Goal: Task Accomplishment & Management: Use online tool/utility

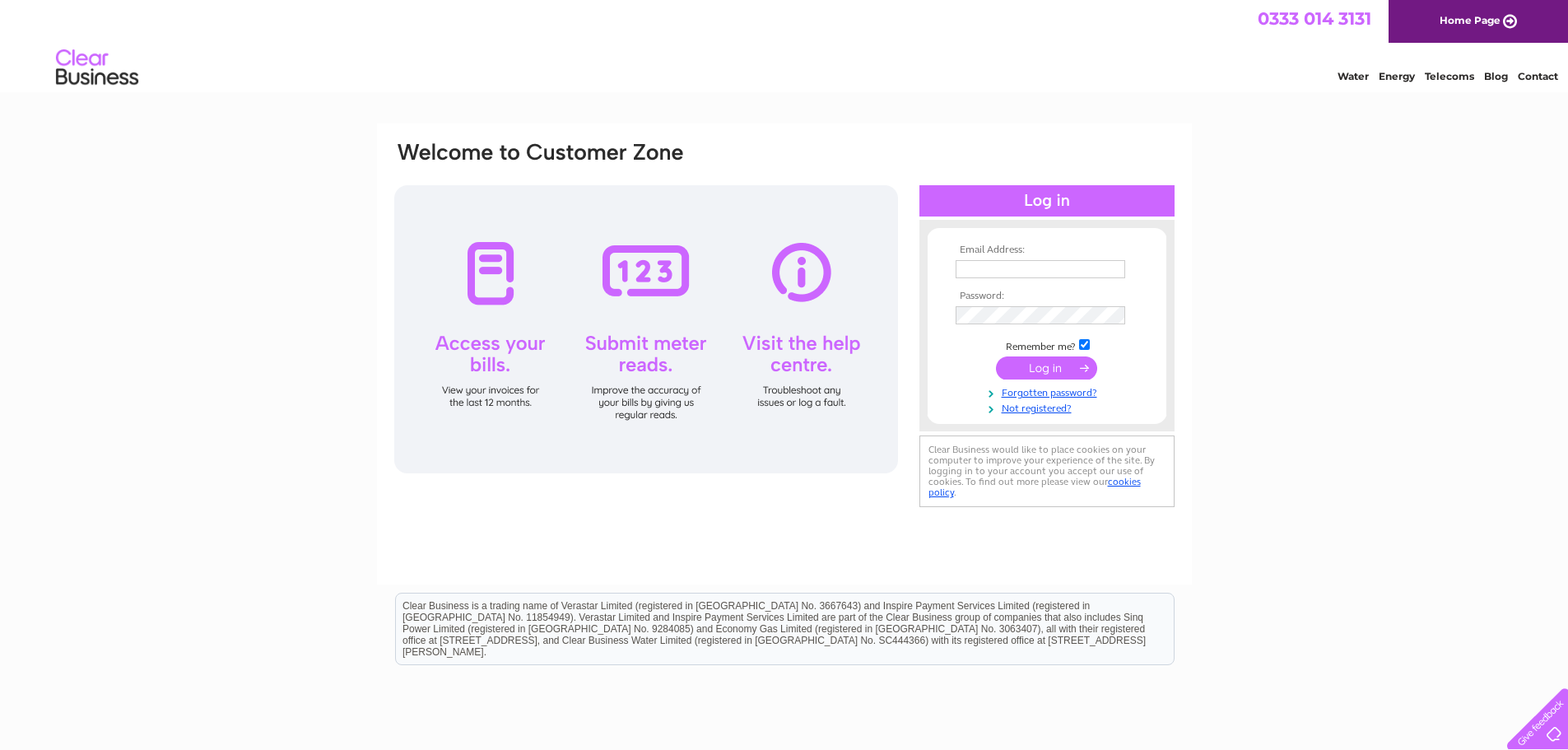
type input "[EMAIL_ADDRESS][DOMAIN_NAME]"
click at [1028, 367] on input "submit" at bounding box center [1046, 368] width 101 height 23
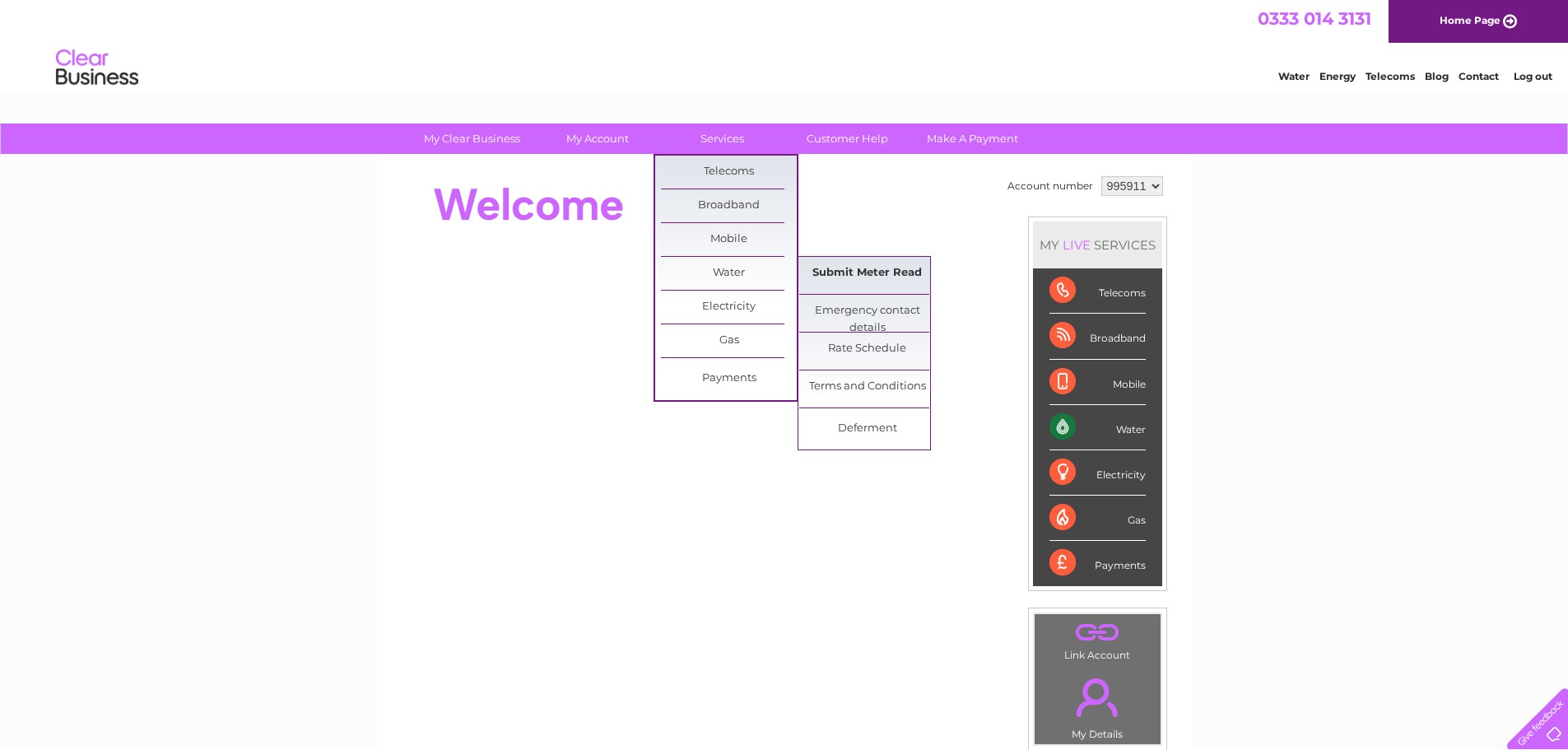
click at [859, 271] on link "Submit Meter Read" at bounding box center [866, 274] width 135 height 33
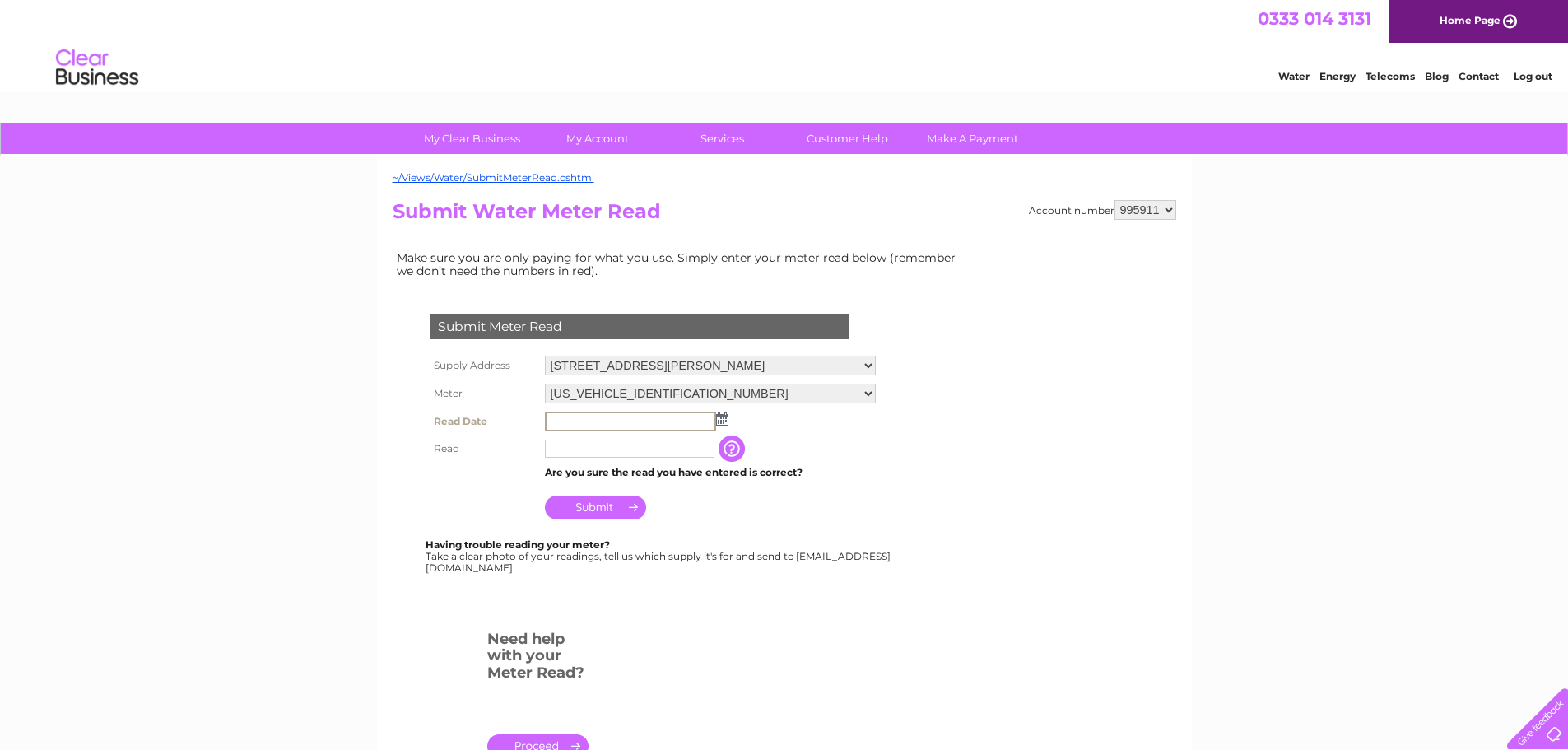
click at [590, 425] on input "text" at bounding box center [630, 421] width 171 height 20
click at [721, 418] on img at bounding box center [721, 418] width 12 height 13
click at [579, 489] on link "1" at bounding box center [586, 490] width 26 height 16
type input "2025/09/01"
click at [570, 452] on input "text" at bounding box center [629, 446] width 169 height 18
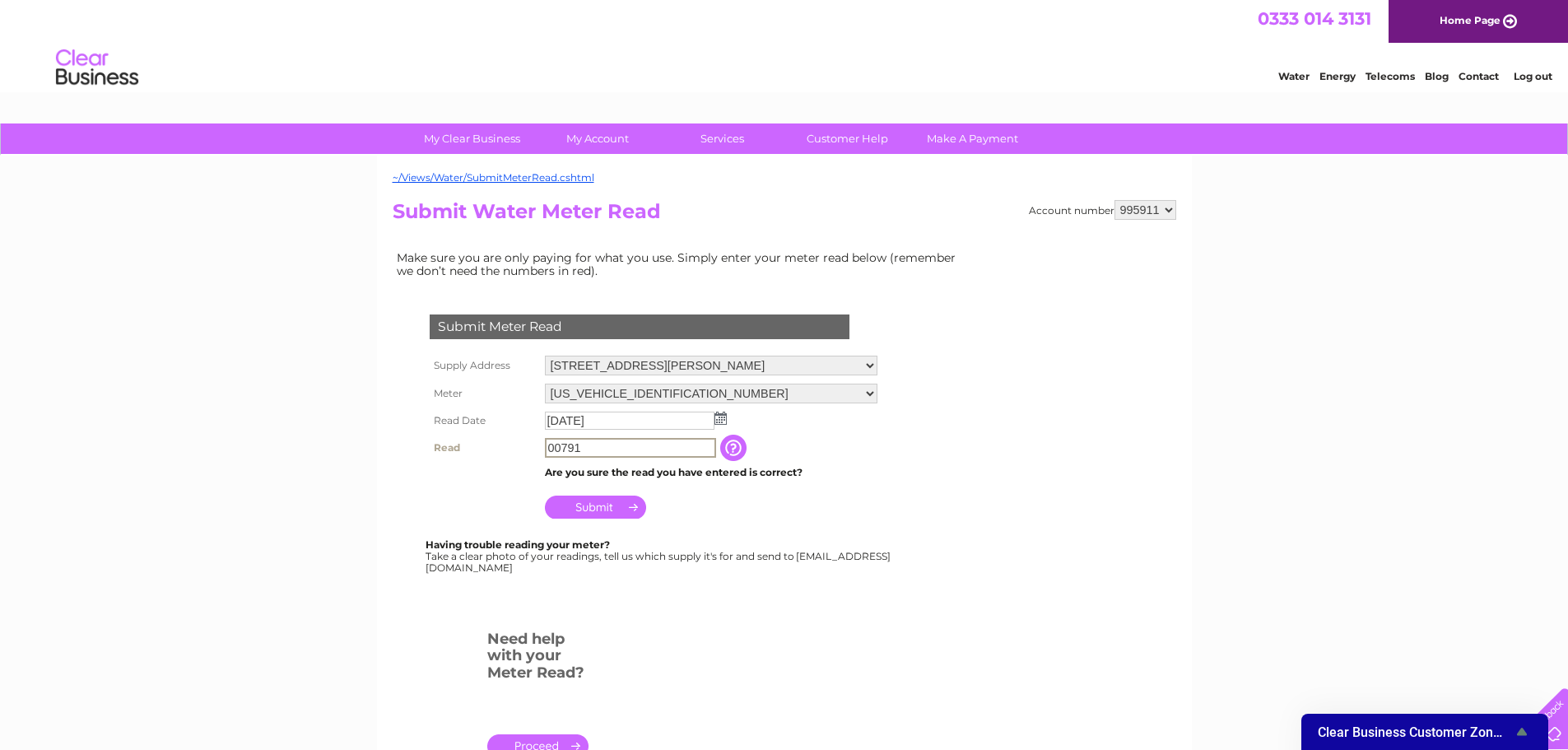
type input "00791"
click at [603, 511] on input "Submit" at bounding box center [595, 507] width 101 height 23
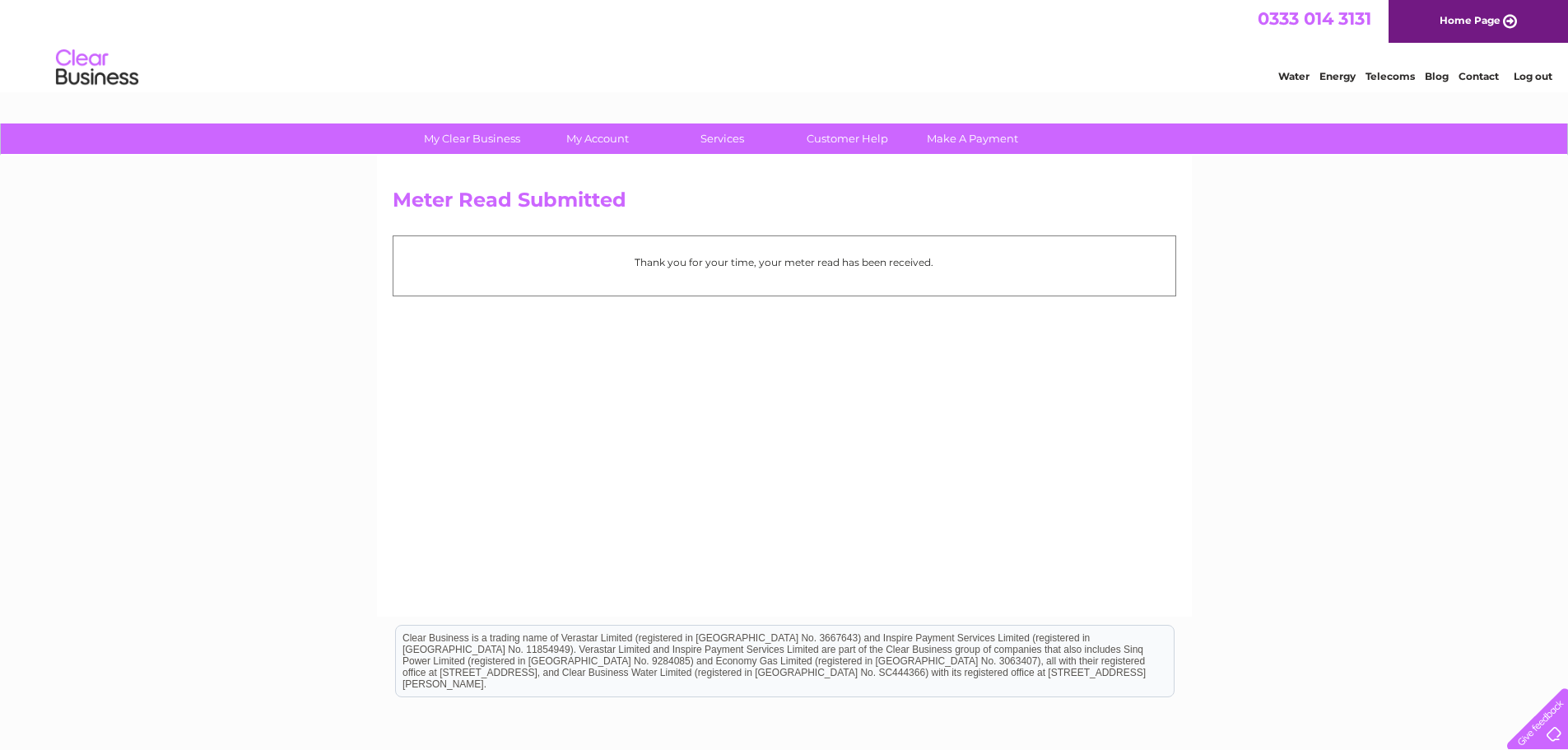
click at [1542, 76] on link "Log out" at bounding box center [1533, 76] width 39 height 12
